Goal: Task Accomplishment & Management: Manage account settings

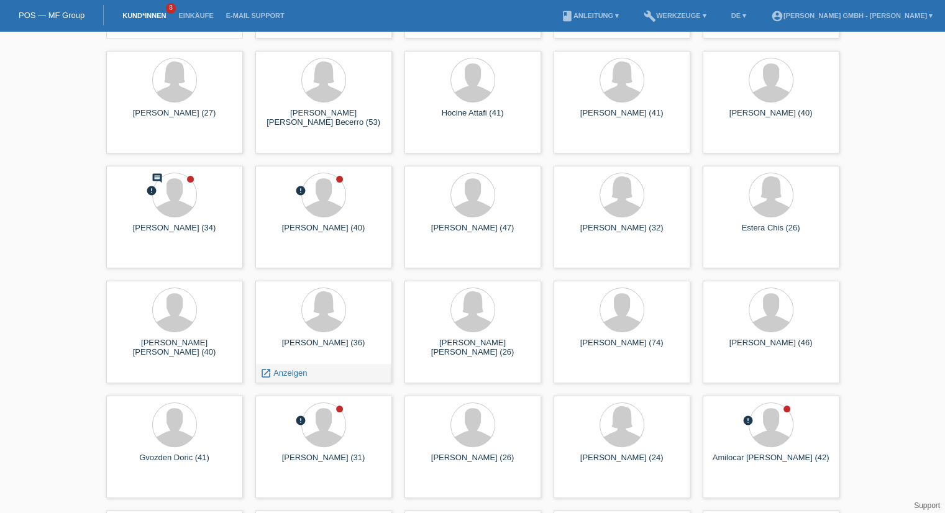
scroll to position [124, 0]
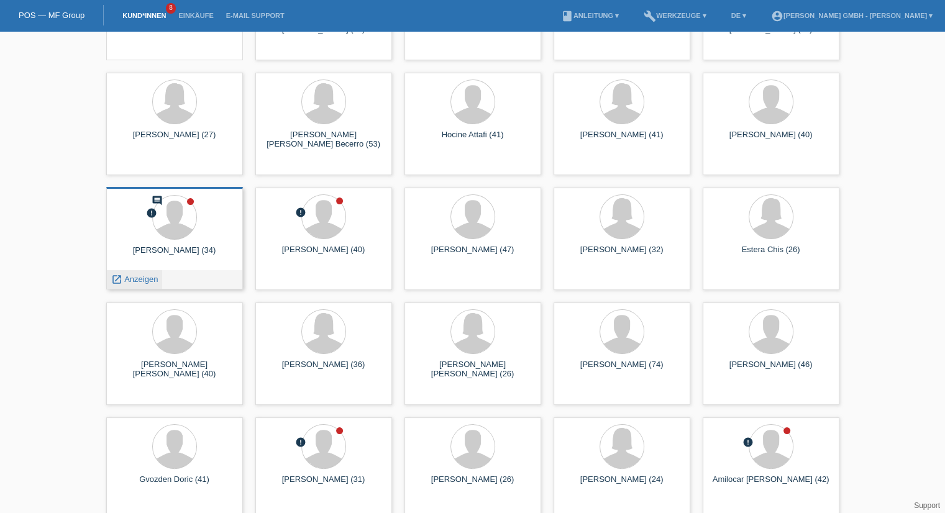
click at [148, 281] on span "Anzeigen" at bounding box center [141, 279] width 34 height 9
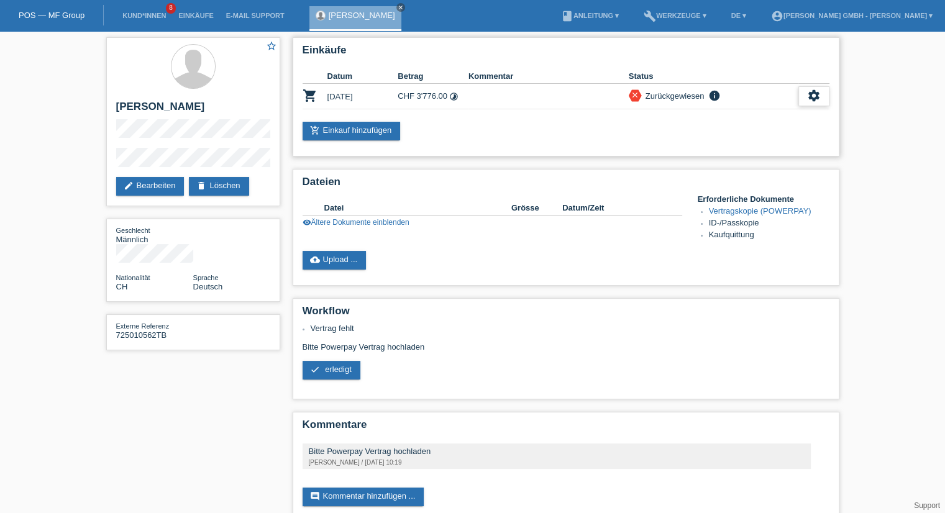
click at [819, 95] on icon "settings" at bounding box center [814, 96] width 14 height 14
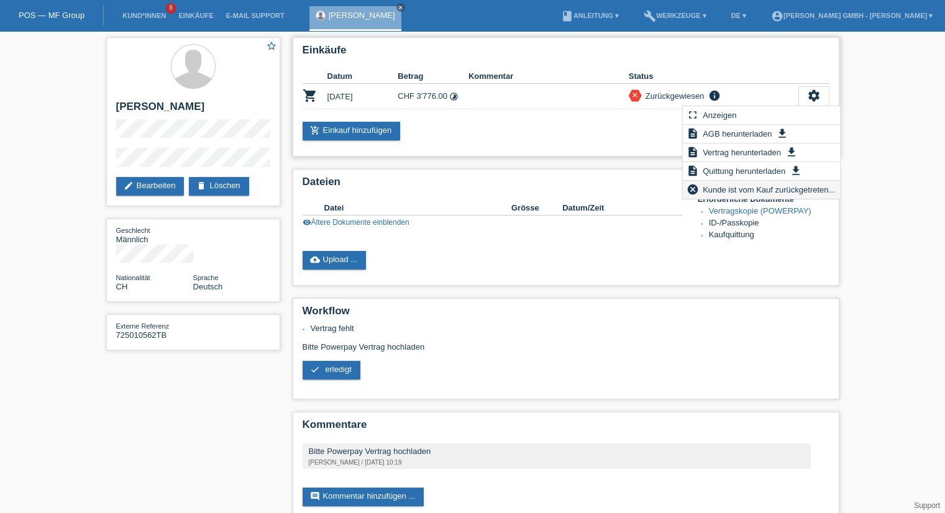
click at [694, 186] on icon "cancel" at bounding box center [692, 189] width 12 height 12
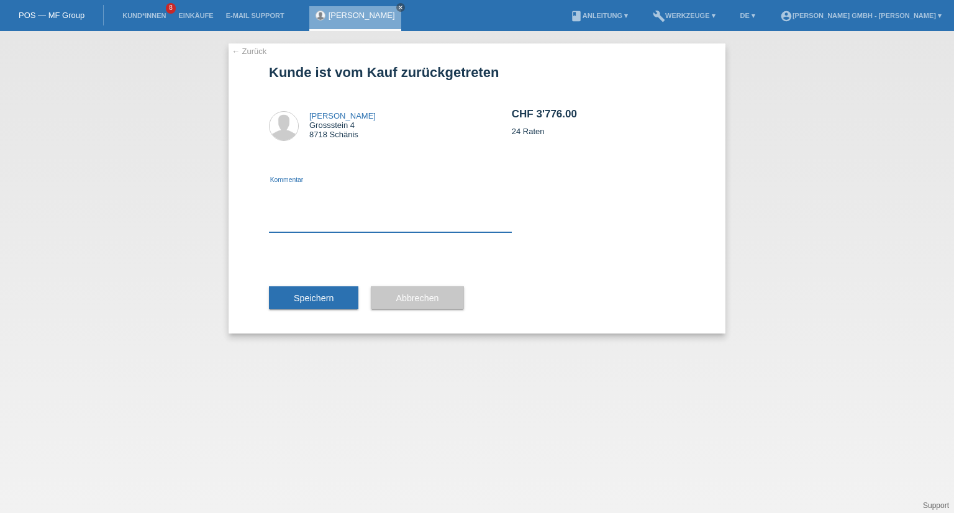
click at [311, 227] on textarea at bounding box center [390, 209] width 243 height 48
type textarea "Der Kunde hat die Bestellung storniert!"
click at [306, 296] on span "Speichern" at bounding box center [314, 298] width 40 height 10
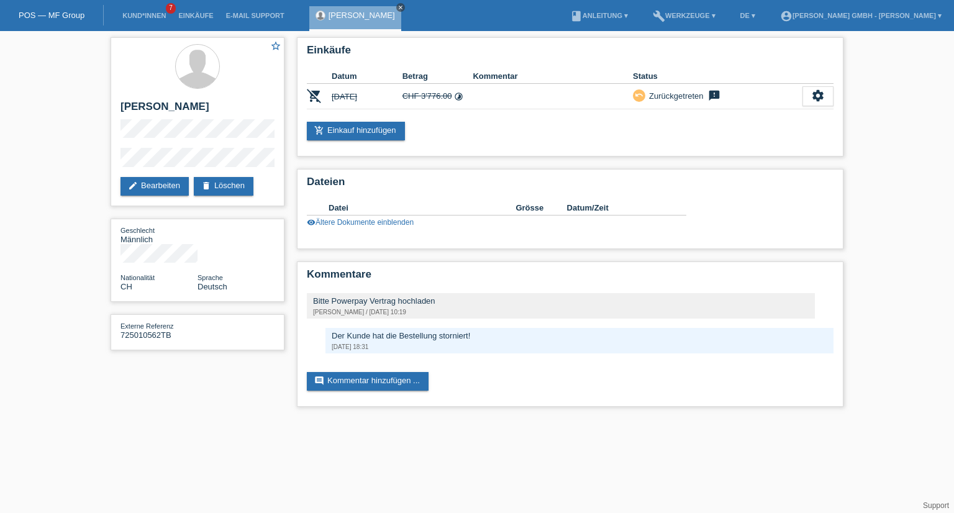
click at [398, 7] on icon "close" at bounding box center [401, 7] width 6 height 6
click at [154, 18] on link "Kund*innen" at bounding box center [144, 15] width 56 height 7
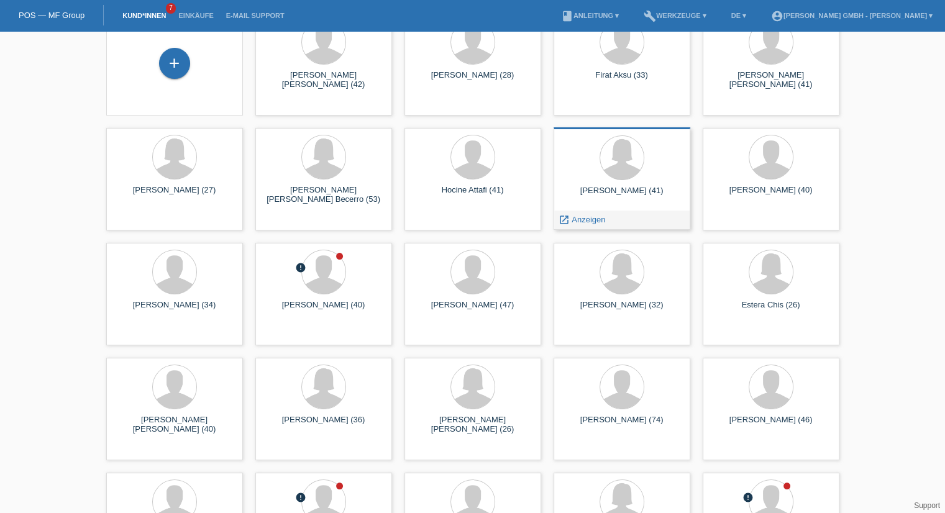
scroll to position [186, 0]
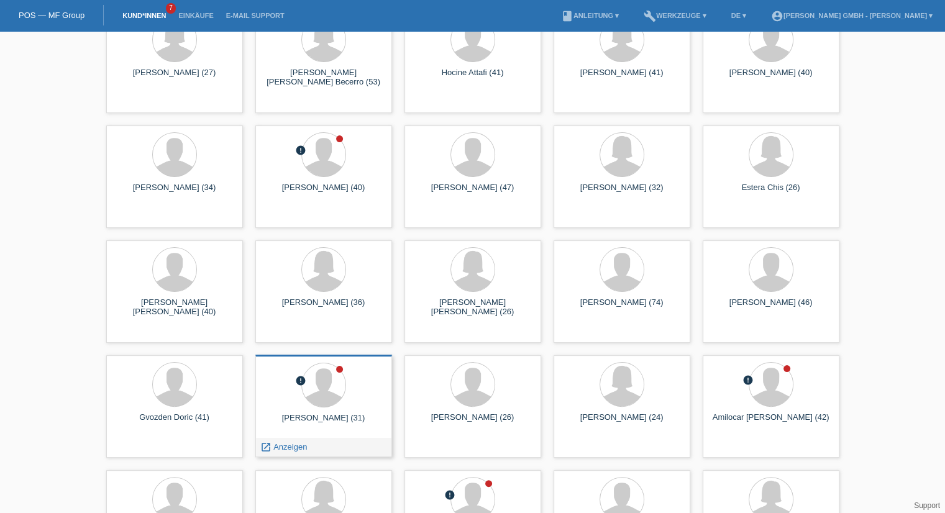
click at [349, 386] on div at bounding box center [323, 386] width 117 height 47
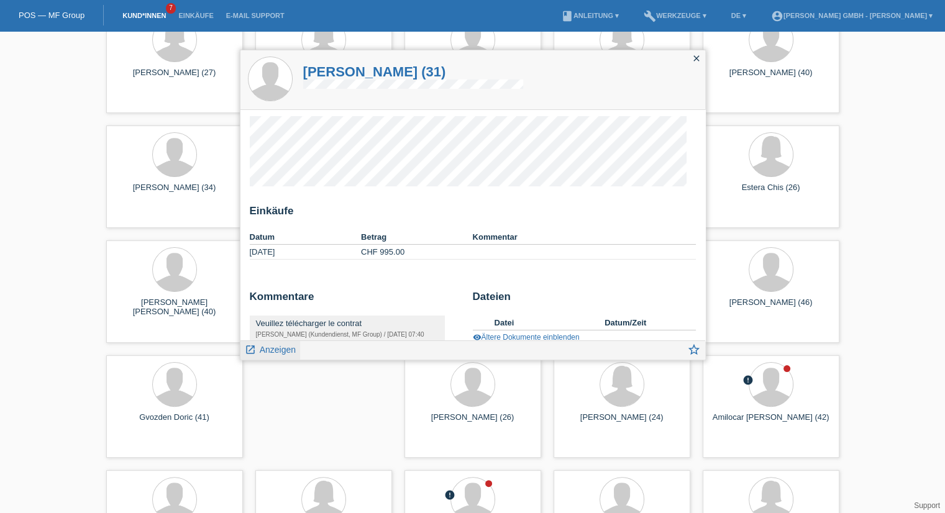
click at [283, 351] on span "Anzeigen" at bounding box center [278, 350] width 36 height 10
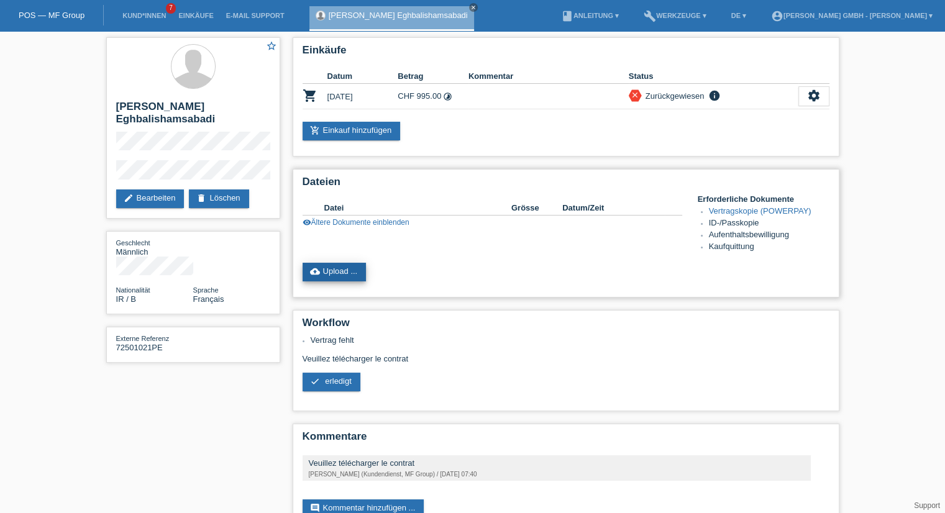
click at [339, 274] on link "cloud_upload Upload ..." at bounding box center [335, 272] width 64 height 19
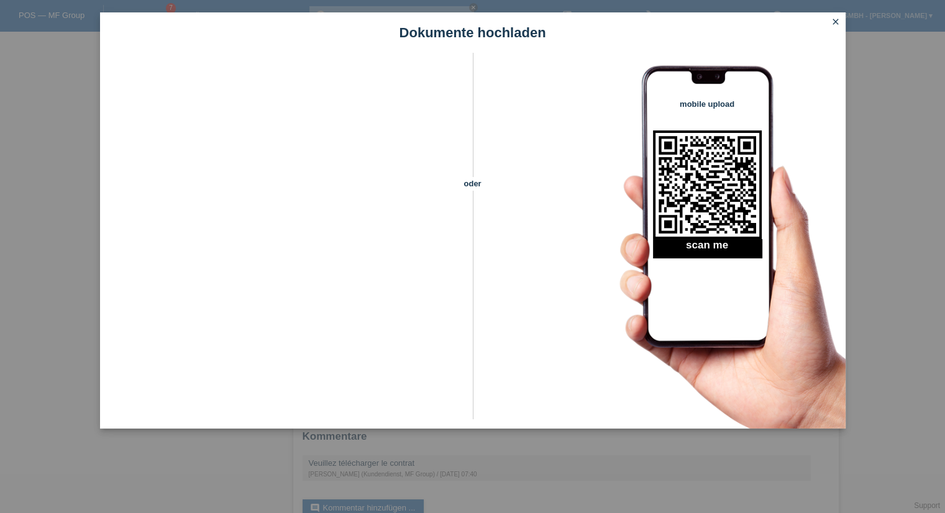
click at [831, 22] on icon "close" at bounding box center [836, 22] width 10 height 10
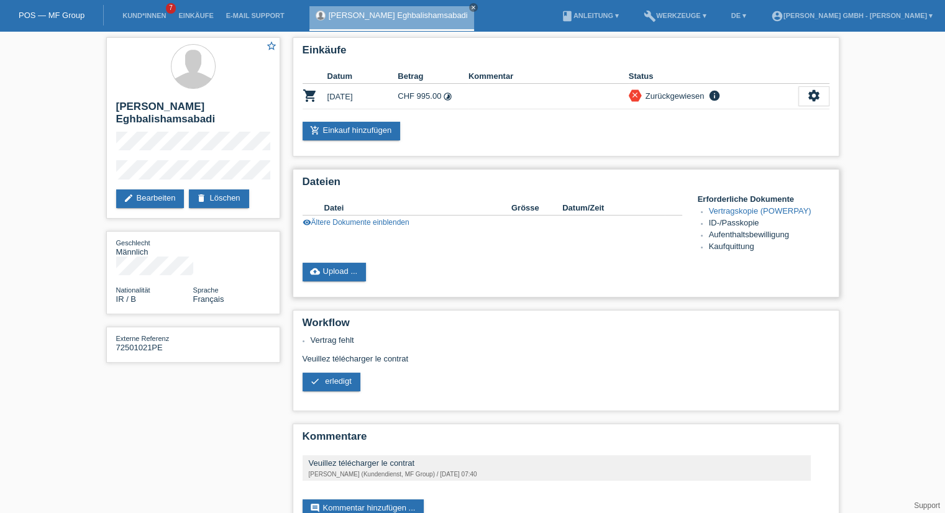
click at [510, 267] on div "cloud_upload Upload ..." at bounding box center [566, 272] width 527 height 19
click at [339, 269] on link "cloud_upload Upload ..." at bounding box center [335, 272] width 64 height 19
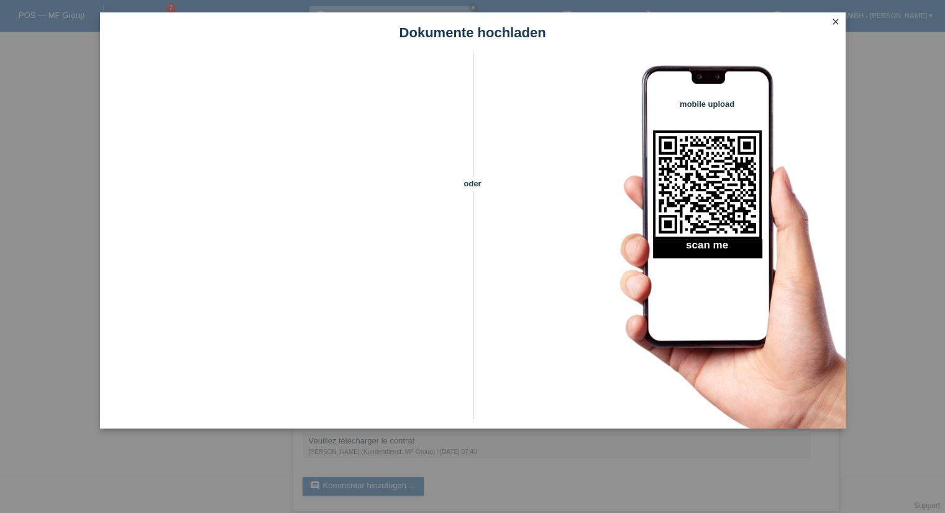
scroll to position [34, 0]
click at [835, 24] on icon "close" at bounding box center [836, 22] width 10 height 10
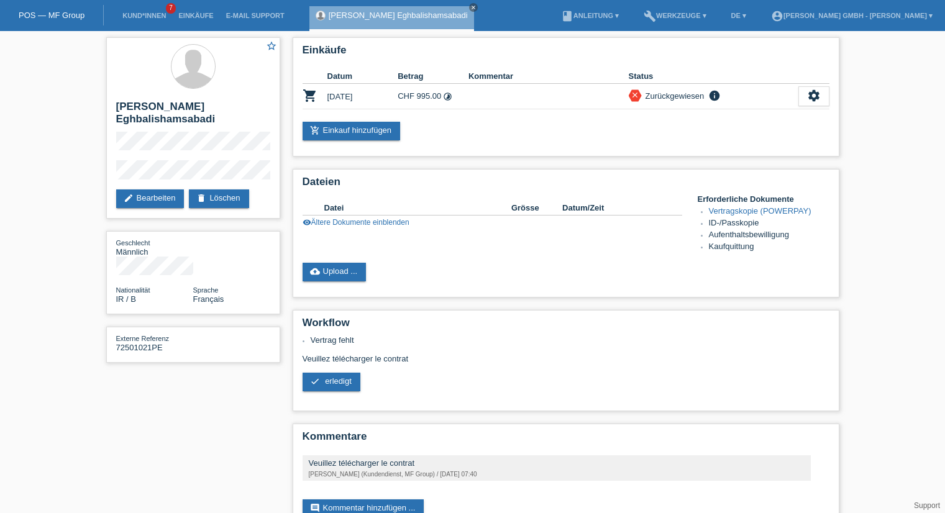
scroll to position [34, 0]
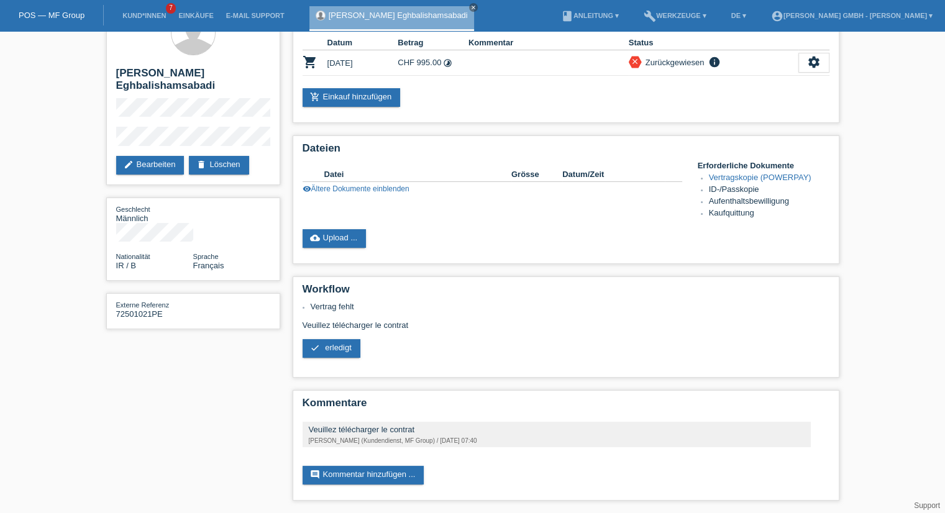
click at [237, 398] on div "star_border [GEOGRAPHIC_DATA] Eghbalishamsabadi edit Bearbeiten delete Löschen …" at bounding box center [473, 256] width 746 height 516
click at [343, 349] on span "erledigt" at bounding box center [338, 347] width 27 height 9
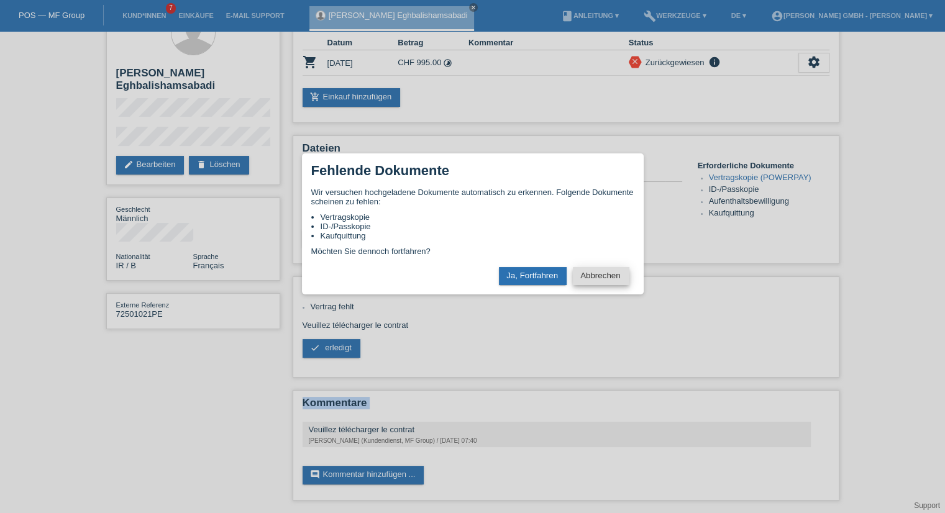
click at [598, 273] on button "Abbrechen" at bounding box center [601, 276] width 56 height 18
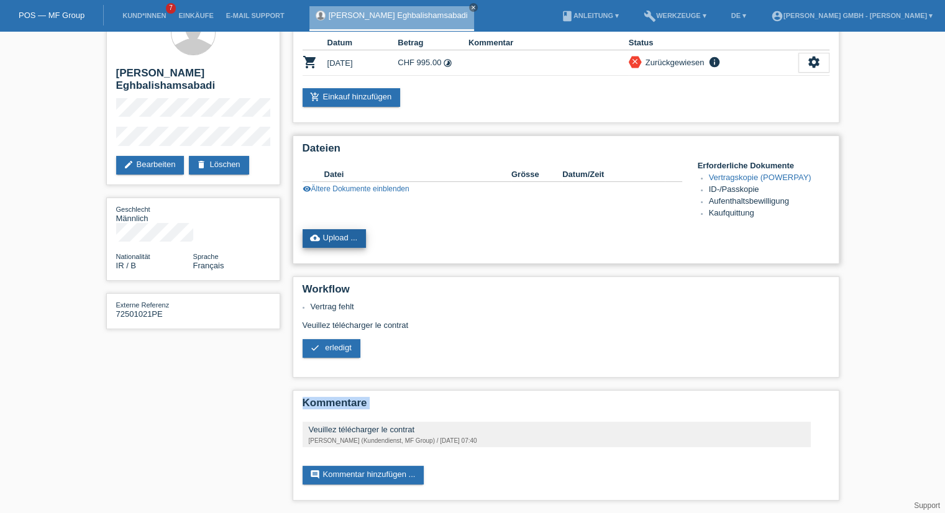
click at [343, 244] on link "cloud_upload Upload ..." at bounding box center [335, 238] width 64 height 19
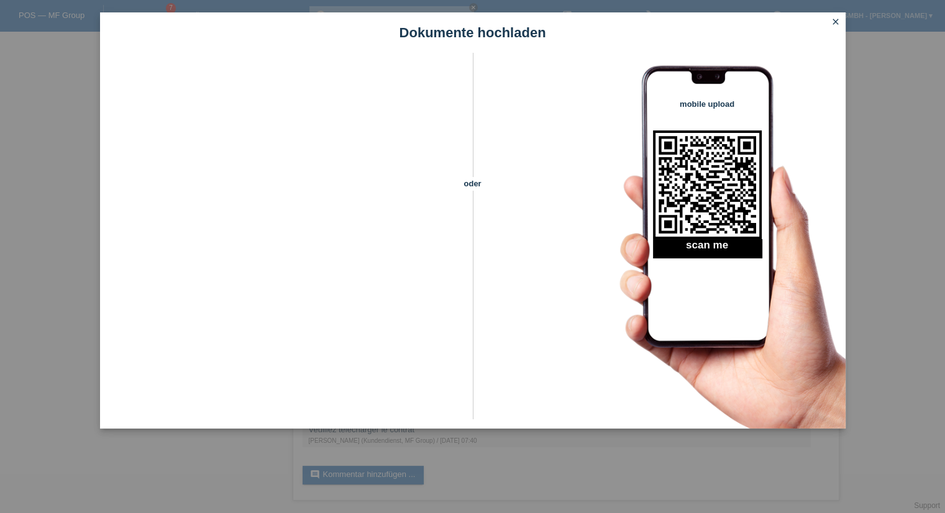
click at [839, 22] on icon "close" at bounding box center [836, 22] width 10 height 10
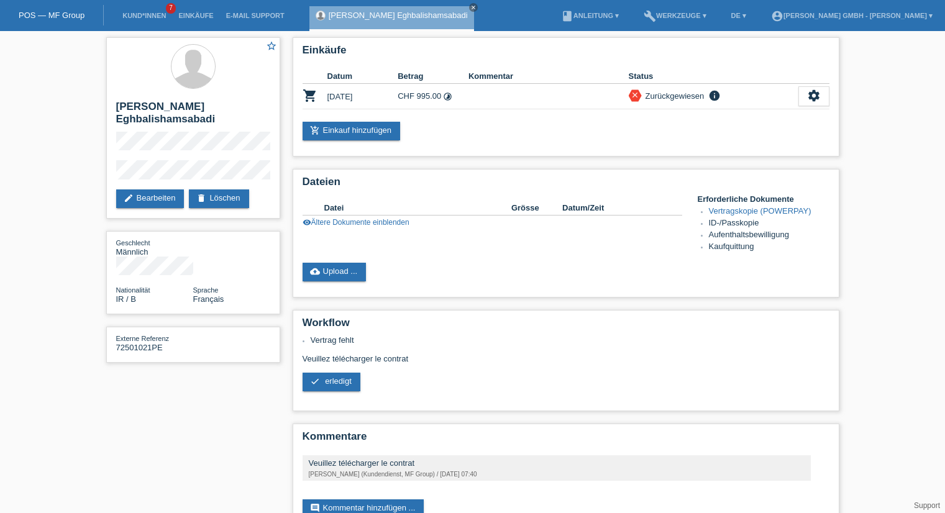
scroll to position [34, 0]
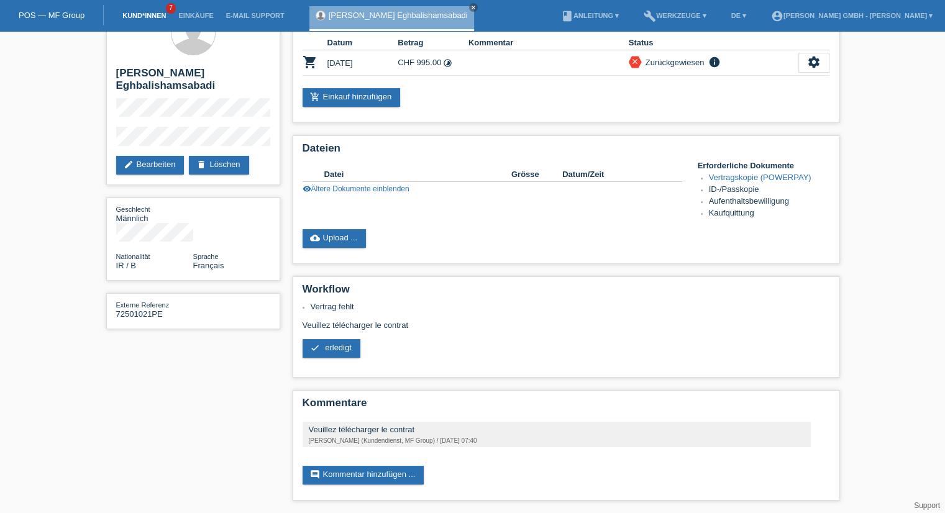
click at [142, 17] on link "Kund*innen" at bounding box center [144, 15] width 56 height 7
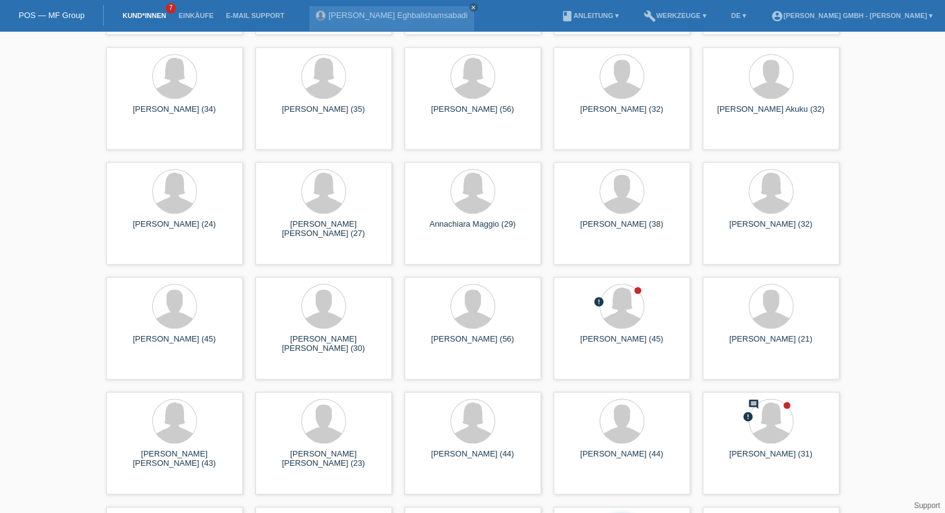
scroll to position [1141, 0]
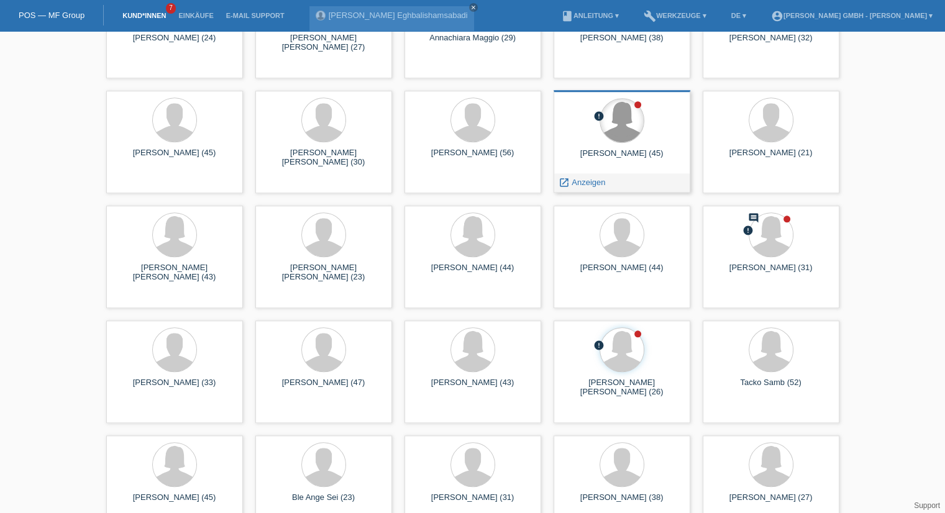
click at [609, 135] on div at bounding box center [621, 120] width 43 height 43
click at [580, 184] on span "Anzeigen" at bounding box center [589, 182] width 34 height 9
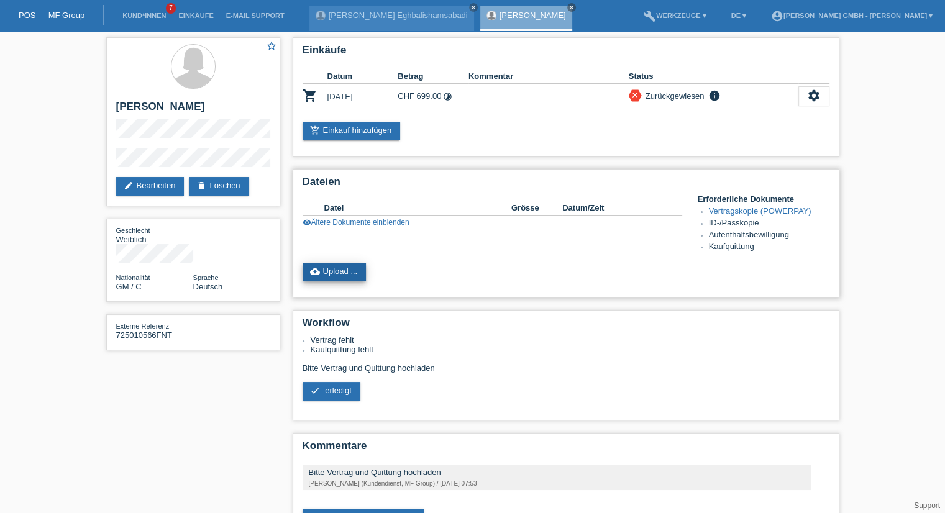
click at [353, 271] on link "cloud_upload Upload ..." at bounding box center [335, 272] width 64 height 19
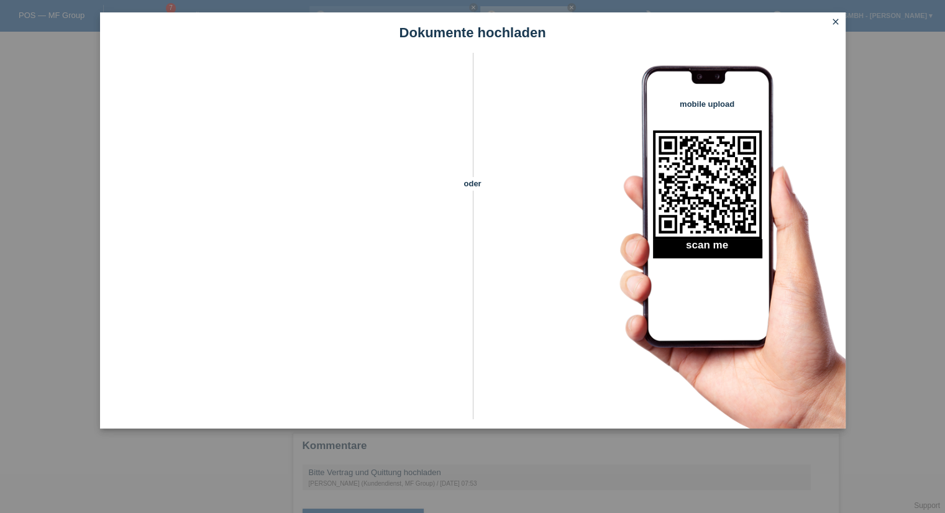
click at [832, 20] on icon "close" at bounding box center [836, 22] width 10 height 10
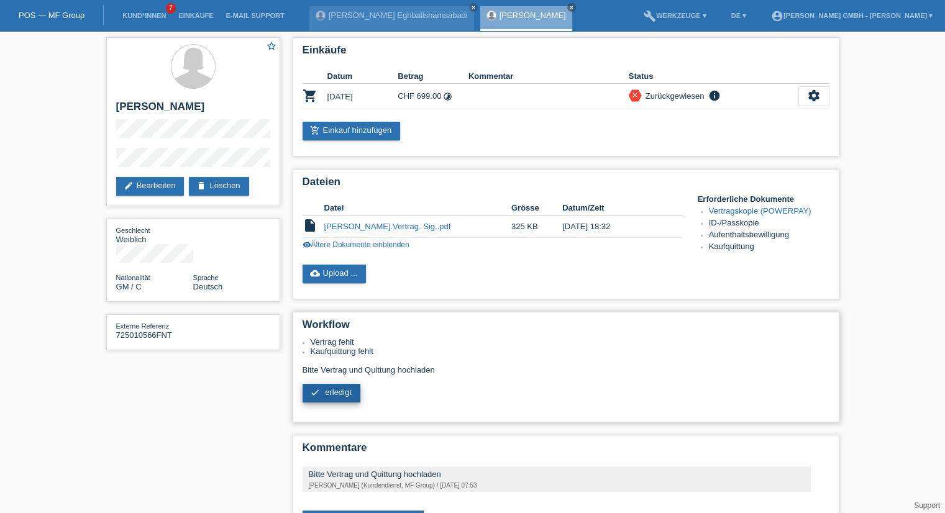
click at [343, 395] on span "erledigt" at bounding box center [338, 392] width 27 height 9
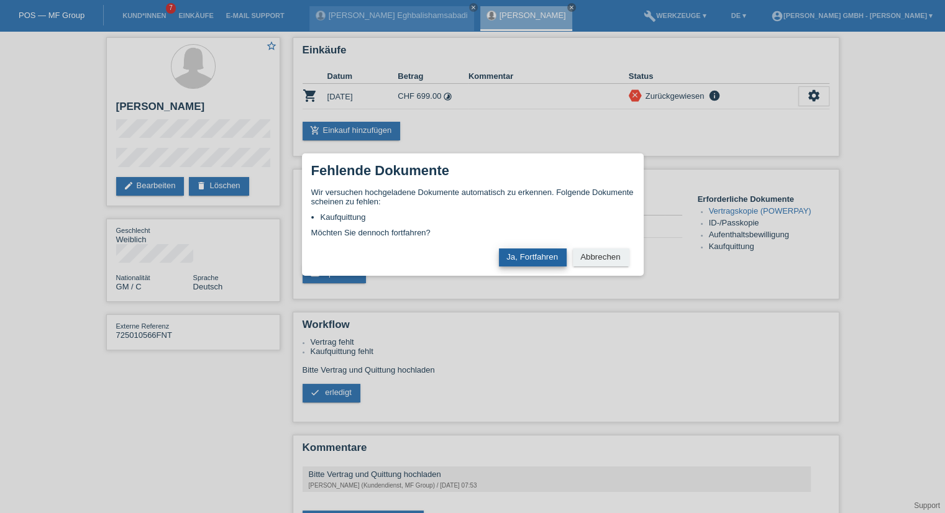
click at [534, 257] on button "Ja, Fortfahren" at bounding box center [533, 258] width 68 height 18
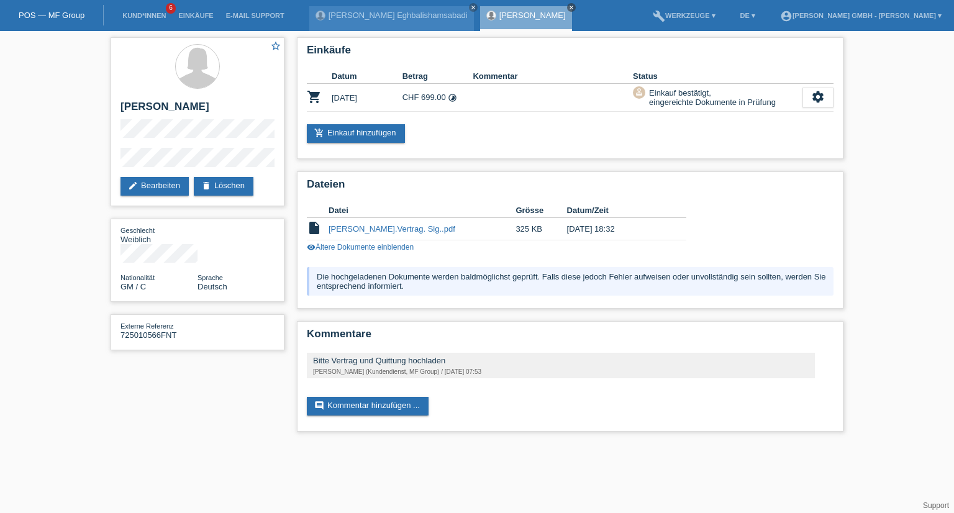
click at [568, 9] on icon "close" at bounding box center [571, 7] width 6 height 6
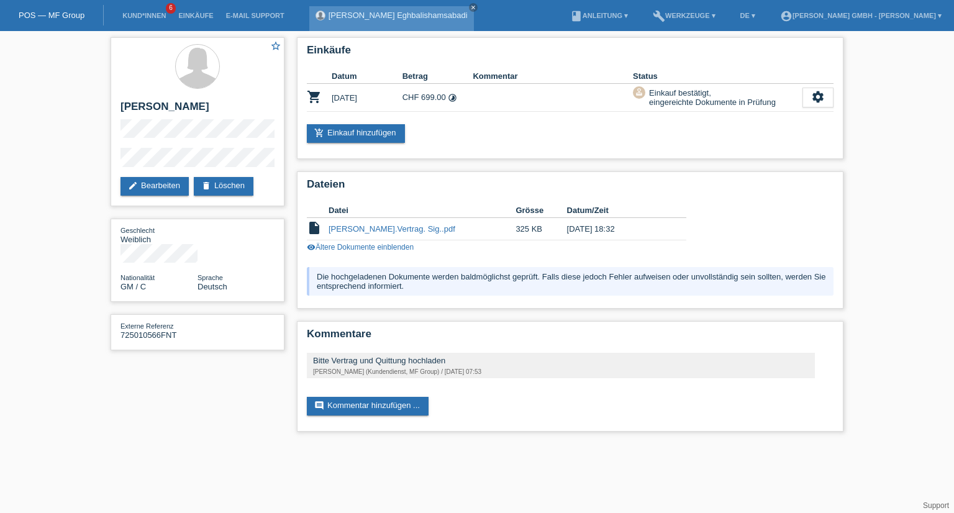
click at [370, 25] on div "[PERSON_NAME] Eghbalishamsabadi close" at bounding box center [391, 18] width 165 height 25
click at [375, 22] on div "Pezhman Eghbalishamsabadi close" at bounding box center [391, 18] width 165 height 25
click at [354, 21] on div "Pezhman Eghbalishamsabadi close" at bounding box center [391, 18] width 165 height 25
click at [355, 18] on link "Pezhman Eghbalishamsabadi" at bounding box center [398, 15] width 139 height 9
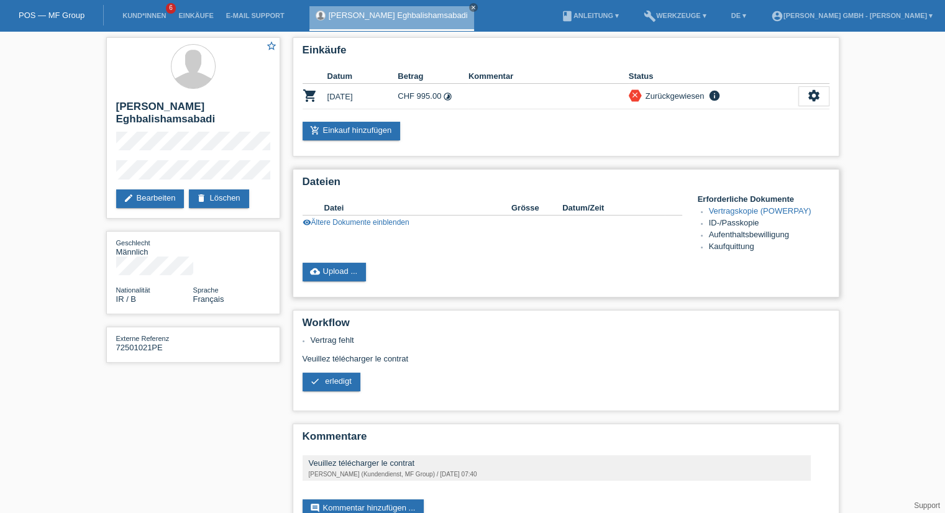
click at [436, 242] on div "Datei Grösse Datum/Zeit insert_drive_file Pezhman Eghbalishamsabadi.Auftrag.pdf…" at bounding box center [566, 223] width 527 height 59
click at [347, 269] on link "cloud_upload Upload ..." at bounding box center [335, 272] width 64 height 19
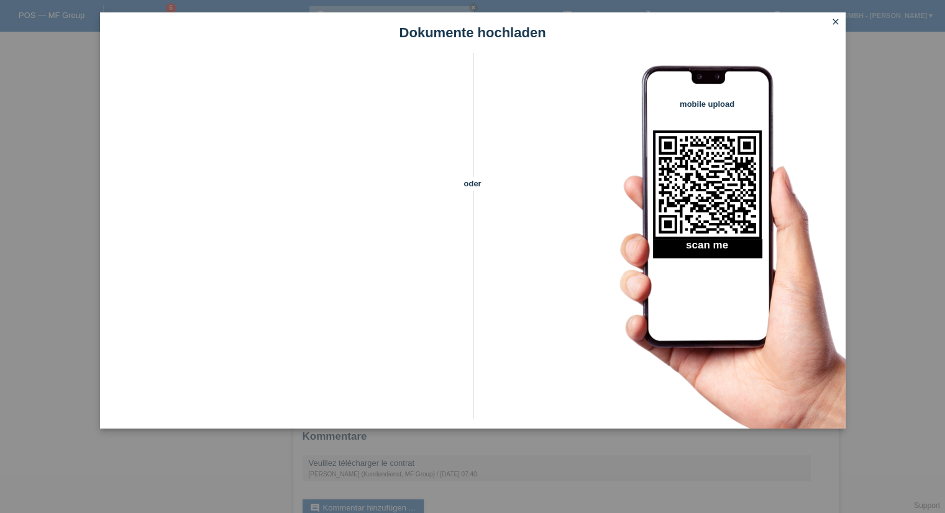
click at [836, 21] on icon "close" at bounding box center [836, 22] width 10 height 10
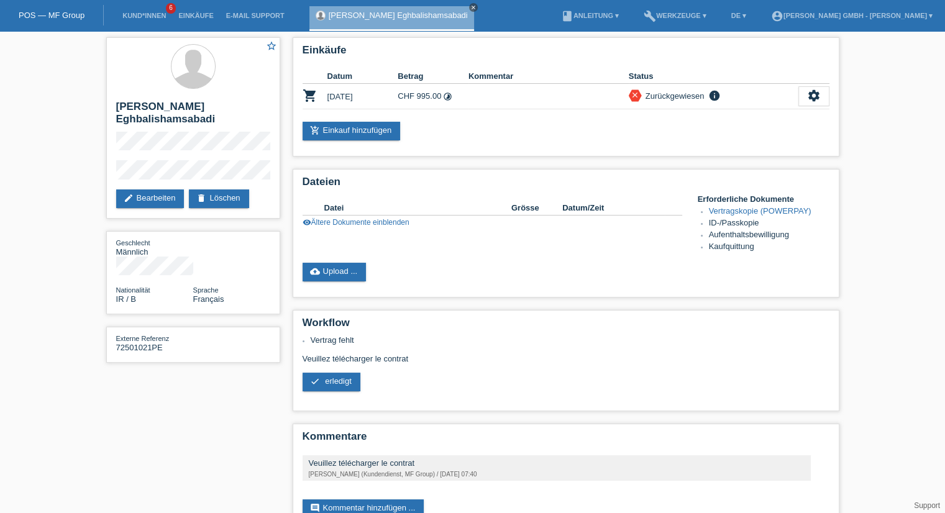
click at [470, 6] on icon "close" at bounding box center [473, 7] width 6 height 6
click at [149, 25] on li "Kund*innen 6" at bounding box center [144, 16] width 56 height 32
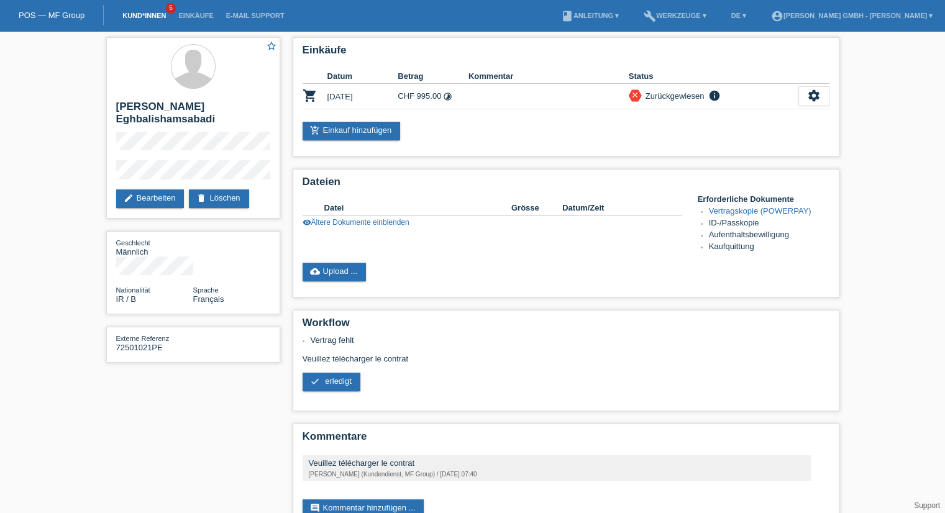
click at [147, 17] on link "Kund*innen" at bounding box center [144, 15] width 56 height 7
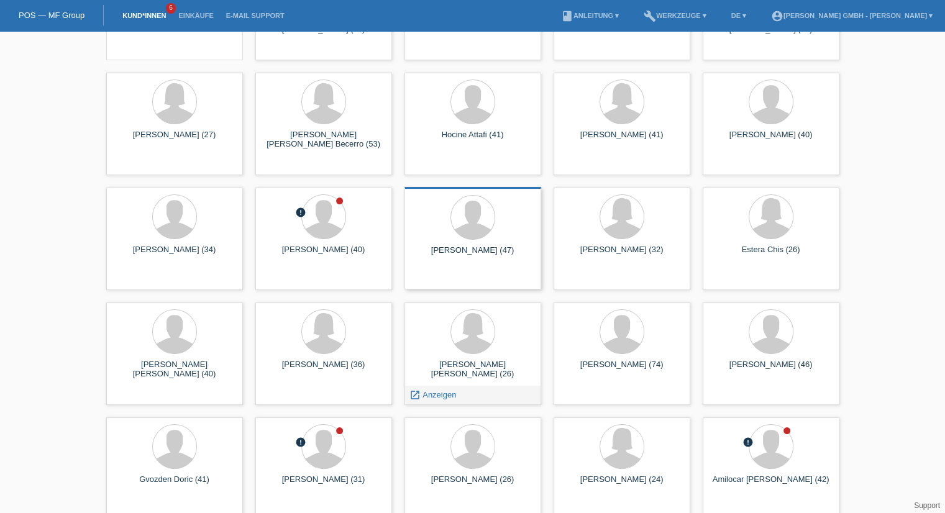
scroll to position [249, 0]
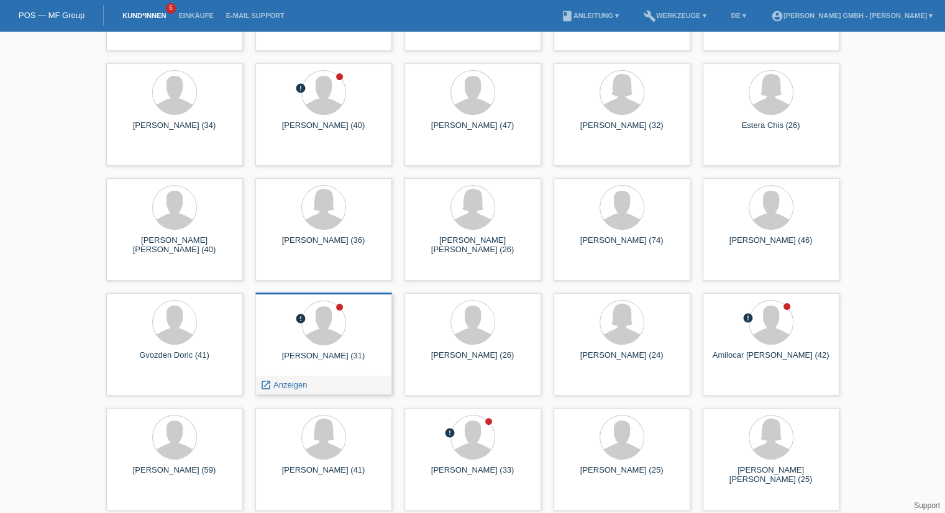
click at [347, 329] on div at bounding box center [323, 324] width 117 height 47
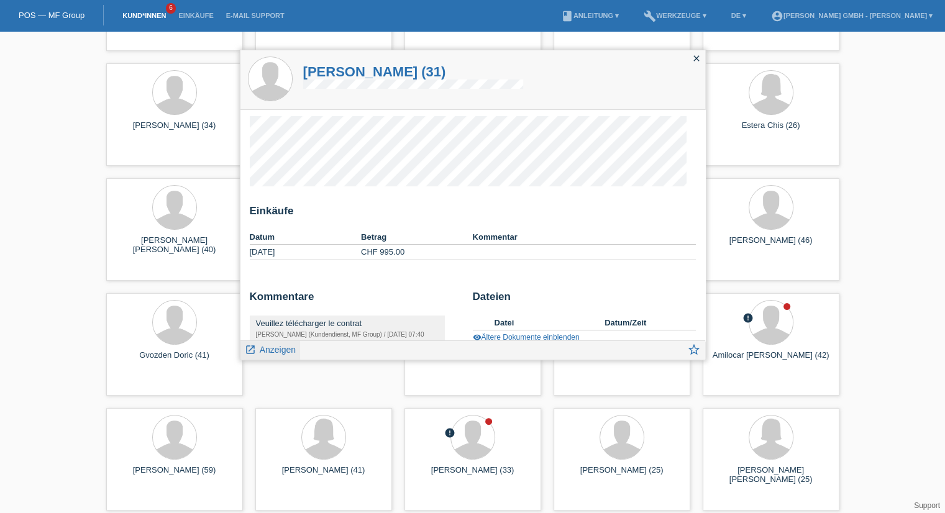
click at [278, 349] on span "Anzeigen" at bounding box center [278, 350] width 36 height 10
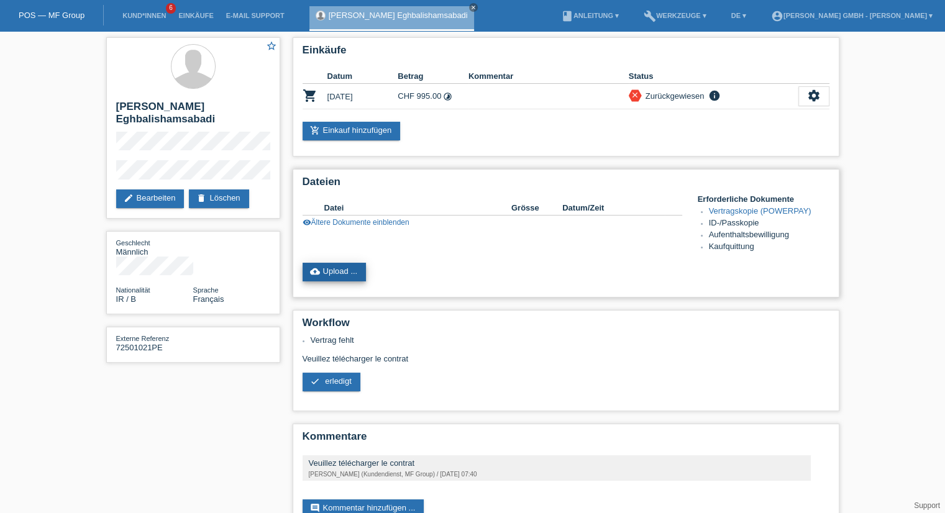
click at [348, 274] on link "cloud_upload Upload ..." at bounding box center [335, 272] width 64 height 19
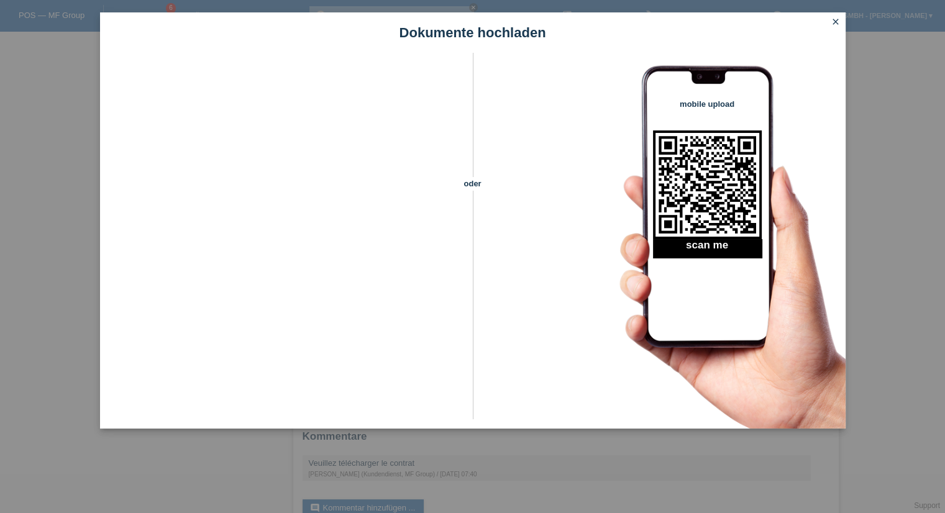
click at [834, 23] on icon "close" at bounding box center [836, 22] width 10 height 10
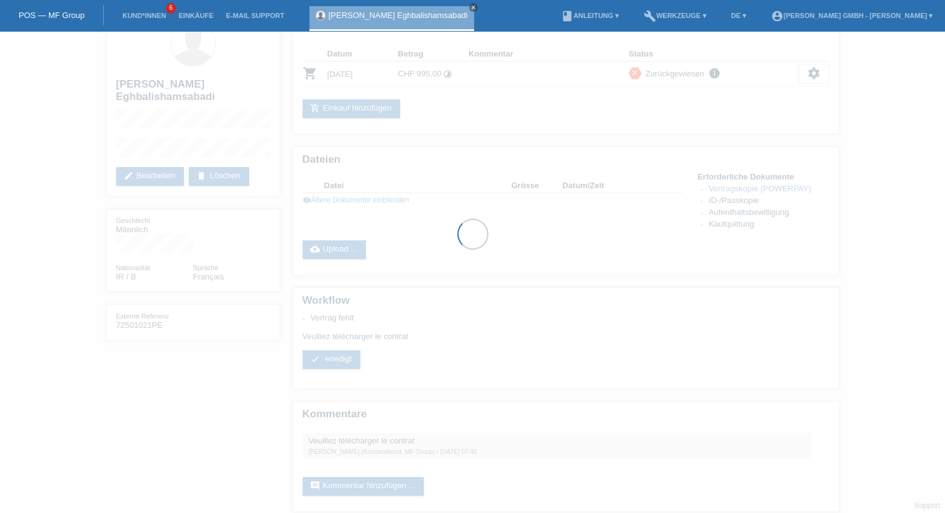
scroll to position [34, 0]
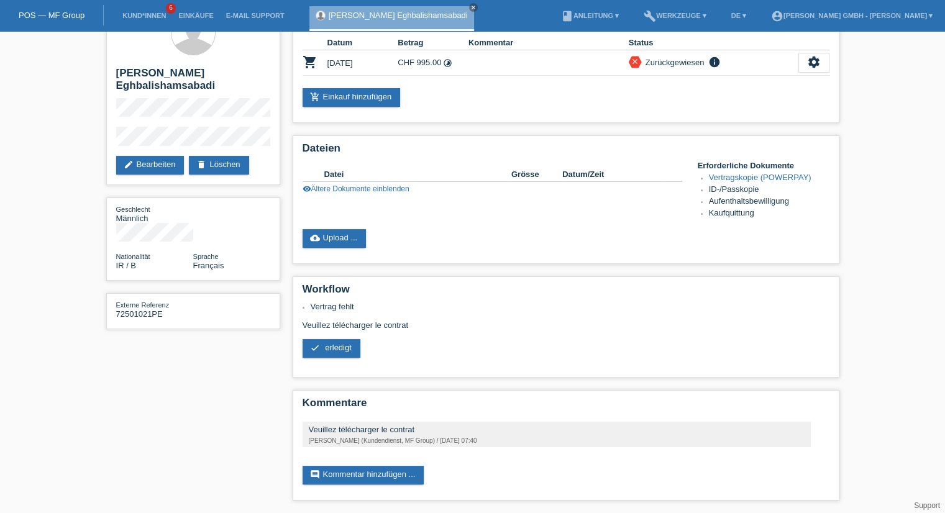
scroll to position [34, 0]
click at [258, 431] on div "star_border Pezhman Eghbalishamsabadi edit Bearbeiten delete Löschen Geschlecht…" at bounding box center [473, 256] width 746 height 516
click at [350, 468] on link "comment Kommentar hinzufügen ..." at bounding box center [364, 475] width 122 height 19
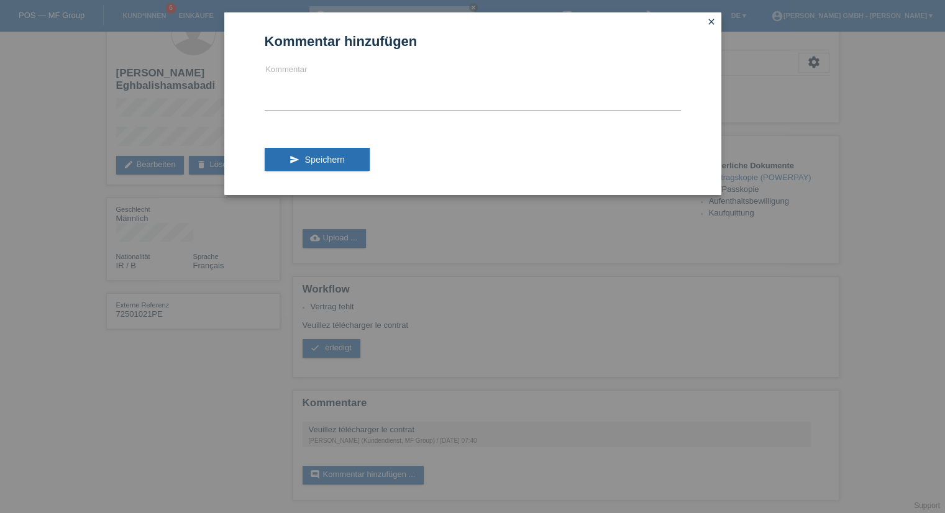
click at [713, 23] on icon "close" at bounding box center [711, 22] width 10 height 10
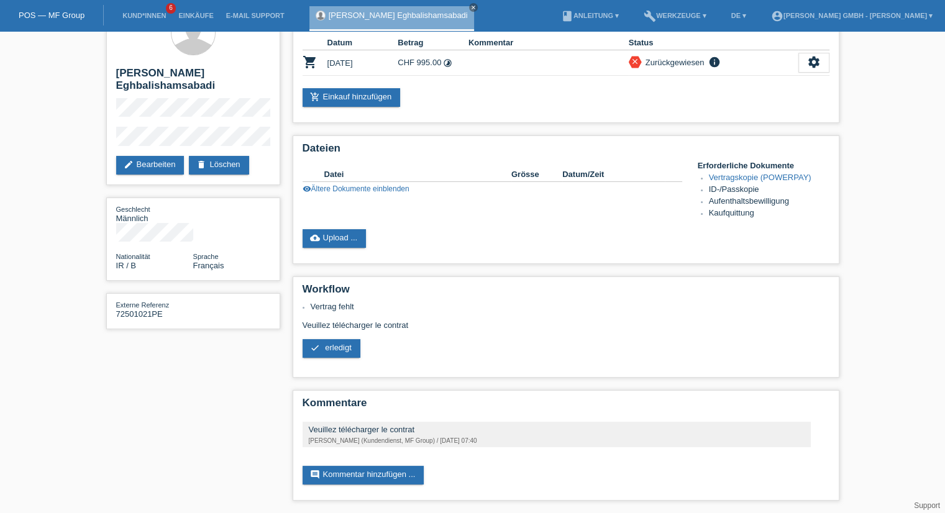
click at [240, 345] on div "star_border Pezhman Eghbalishamsabadi edit Bearbeiten delete Löschen Geschlecht…" at bounding box center [473, 256] width 746 height 516
click at [391, 186] on link "visibility Ältere Dokumente einblenden" at bounding box center [356, 189] width 107 height 9
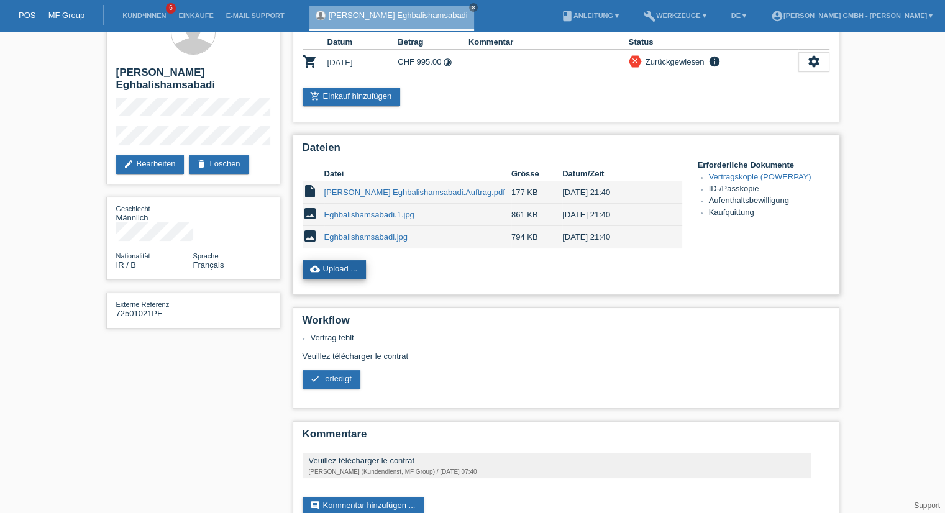
click at [345, 267] on link "cloud_upload Upload ..." at bounding box center [335, 269] width 64 height 19
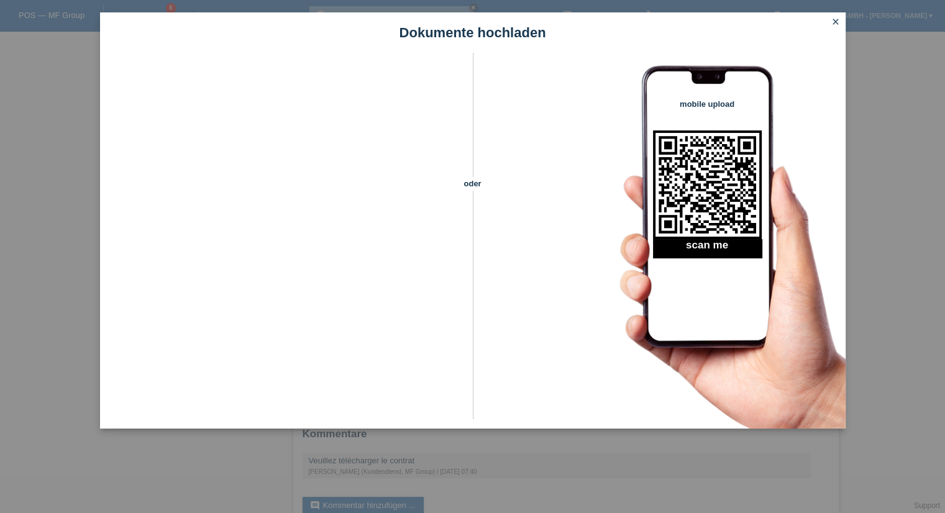
click at [836, 20] on icon "close" at bounding box center [836, 22] width 10 height 10
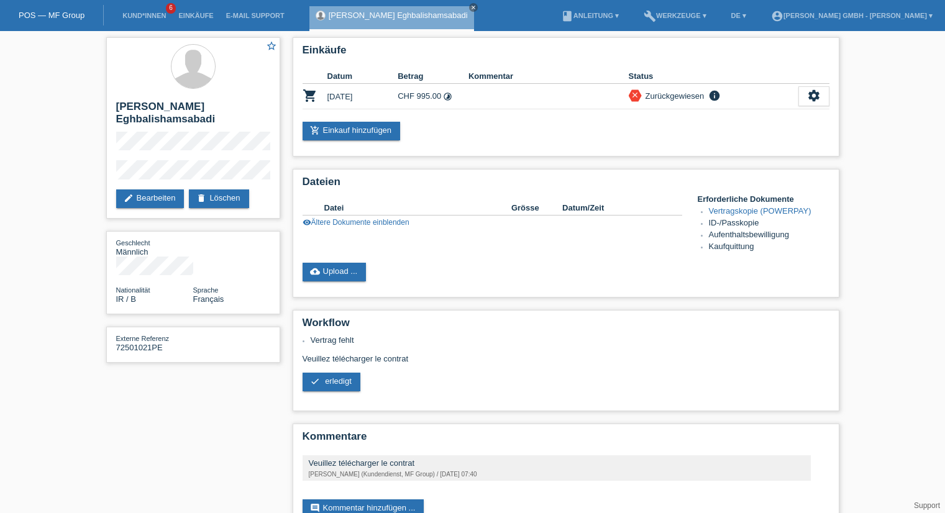
scroll to position [34, 0]
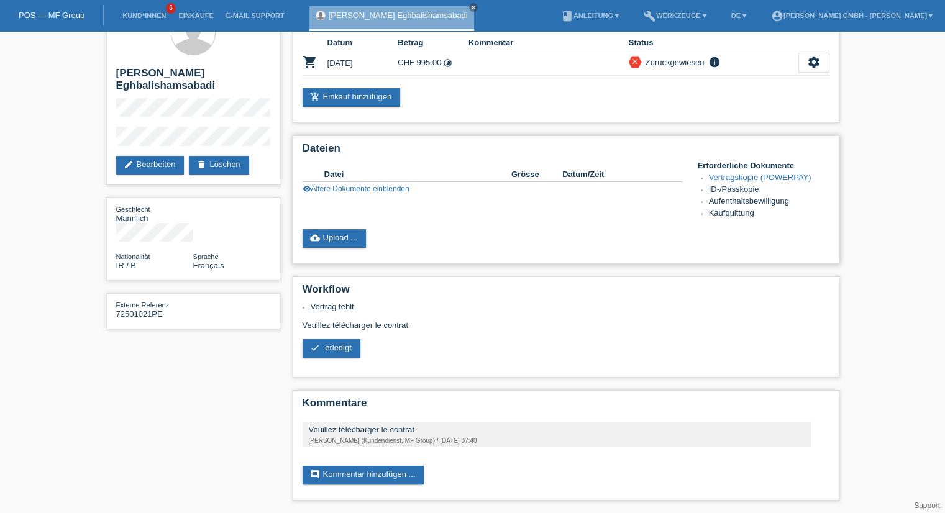
click at [526, 235] on div "cloud_upload Upload ..." at bounding box center [566, 238] width 527 height 19
click at [358, 238] on link "cloud_upload Upload ..." at bounding box center [335, 238] width 64 height 19
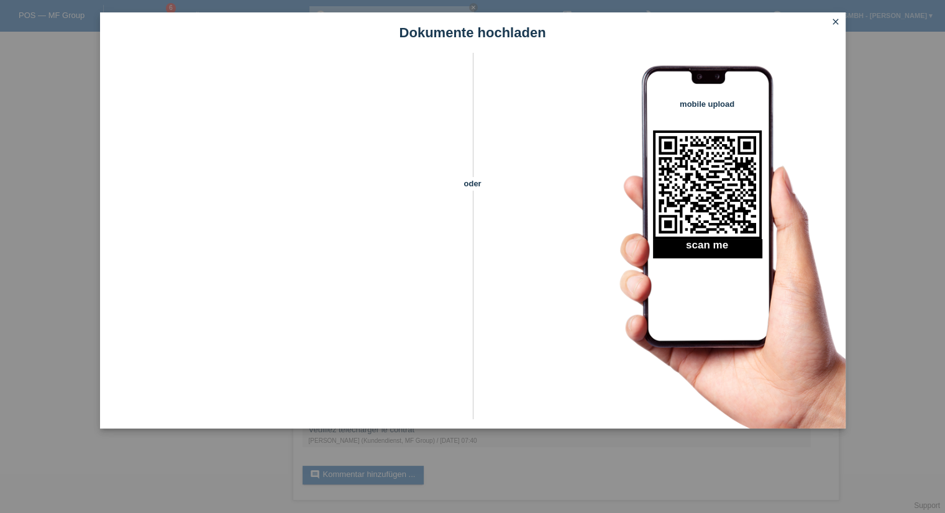
drag, startPoint x: 838, startPoint y: 21, endPoint x: 819, endPoint y: 39, distance: 25.9
click at [838, 21] on icon "close" at bounding box center [836, 22] width 10 height 10
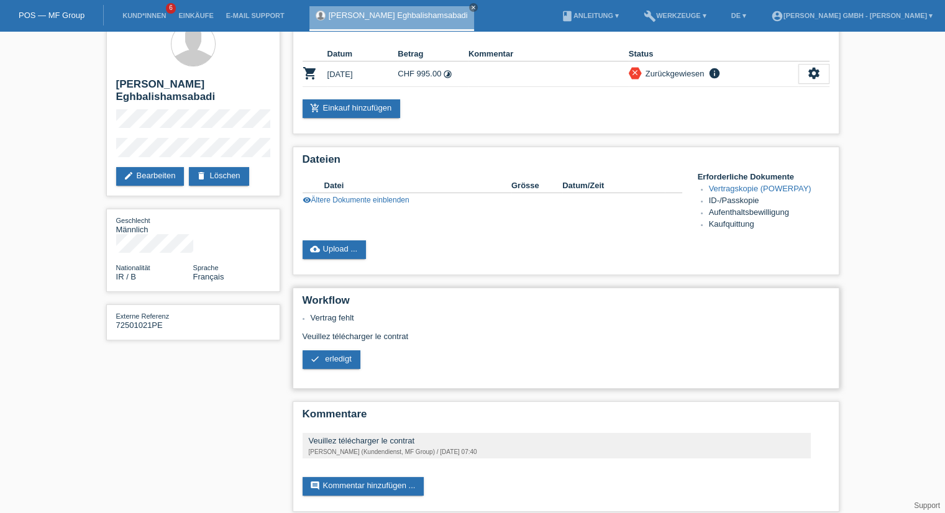
scroll to position [34, 0]
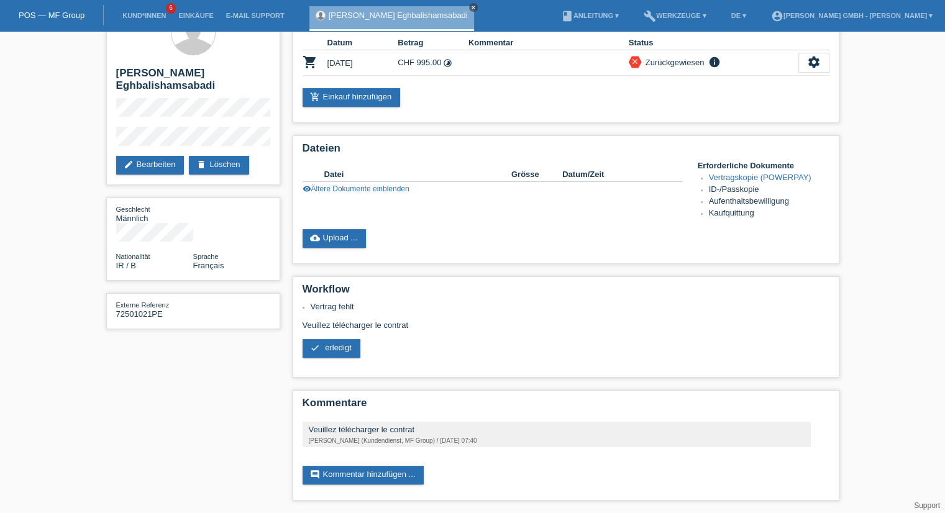
click at [470, 6] on icon "close" at bounding box center [473, 7] width 6 height 6
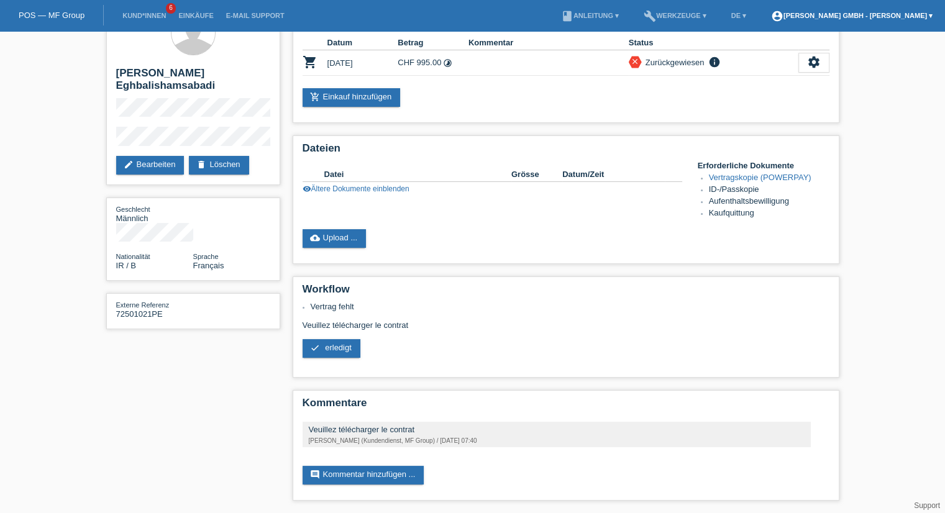
click at [830, 17] on link "account_circle [PERSON_NAME] GmbH - [PERSON_NAME] ▾" at bounding box center [852, 15] width 174 height 7
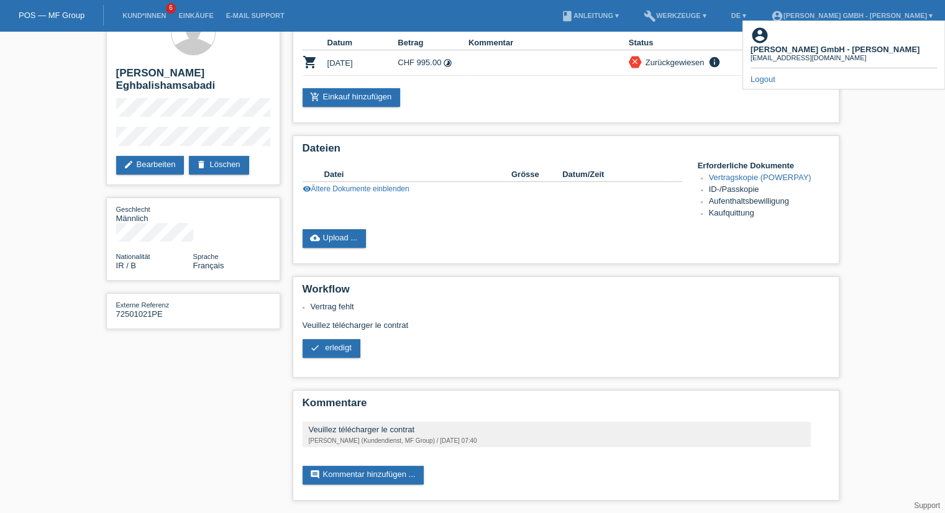
click at [760, 75] on link "Logout" at bounding box center [762, 79] width 25 height 9
